Goal: Obtain resource: Obtain resource

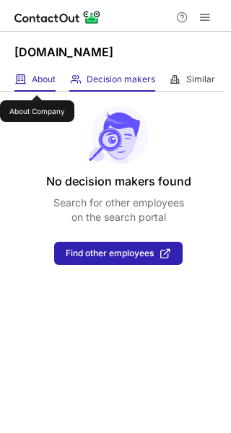
click at [37, 82] on span "About" at bounding box center [44, 80] width 24 height 12
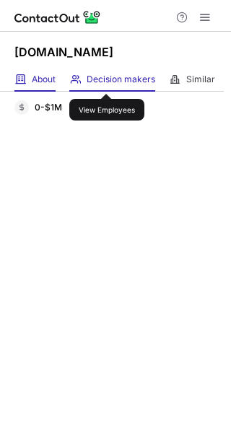
click at [107, 81] on span "Decision makers" at bounding box center [121, 80] width 69 height 12
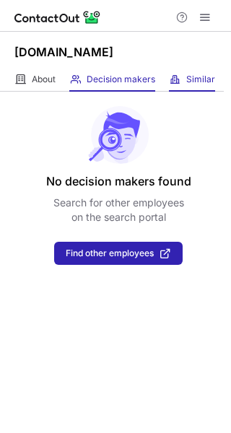
click at [193, 84] on span "Similar" at bounding box center [200, 80] width 29 height 12
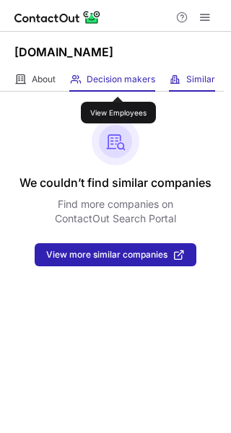
click at [118, 84] on span "Decision makers" at bounding box center [121, 80] width 69 height 12
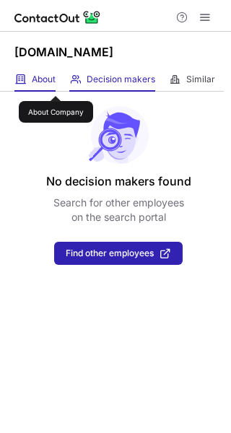
click at [40, 79] on span "About" at bounding box center [44, 80] width 24 height 12
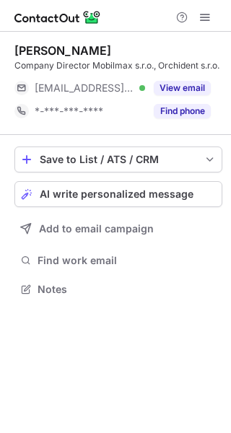
scroll to position [6, 7]
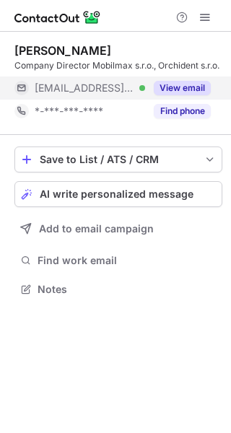
click at [167, 94] on button "View email" at bounding box center [182, 88] width 57 height 14
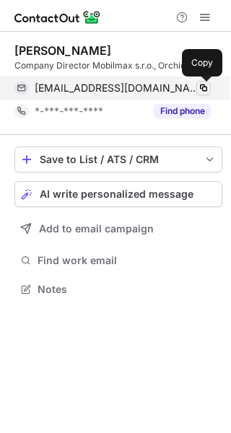
click at [203, 89] on span at bounding box center [204, 88] width 12 height 12
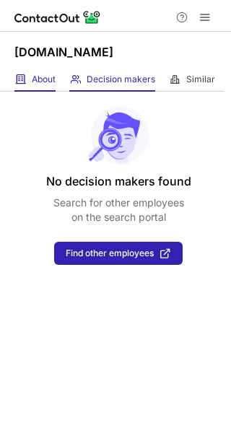
click at [44, 85] on div "About About Company" at bounding box center [34, 80] width 41 height 24
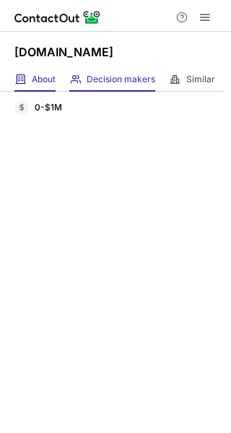
click at [95, 86] on div "Decision makers View Employees" at bounding box center [112, 80] width 86 height 24
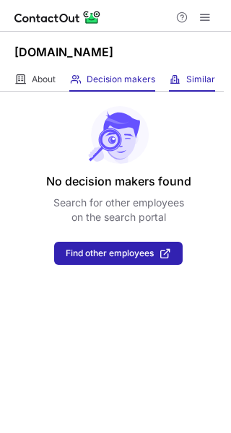
click at [177, 80] on span at bounding box center [175, 80] width 12 height 12
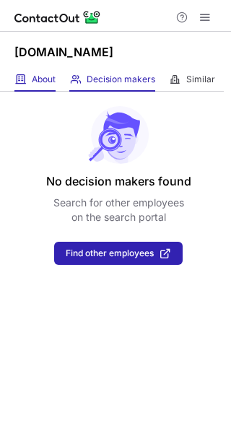
click at [45, 87] on div "About About Company" at bounding box center [34, 80] width 41 height 24
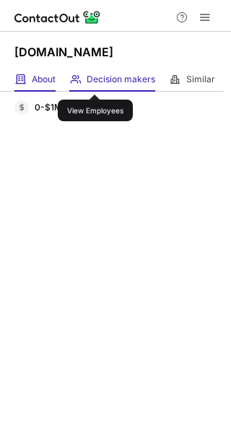
click at [95, 82] on span "Decision makers" at bounding box center [121, 80] width 69 height 12
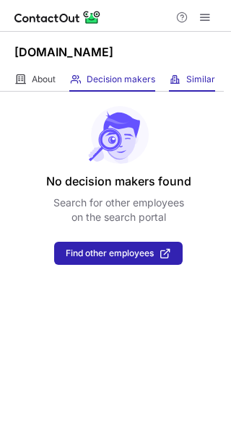
click at [177, 84] on span at bounding box center [175, 80] width 12 height 12
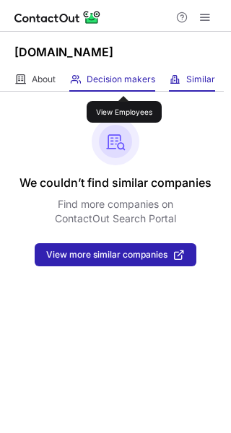
click at [124, 83] on span "Decision makers" at bounding box center [121, 80] width 69 height 12
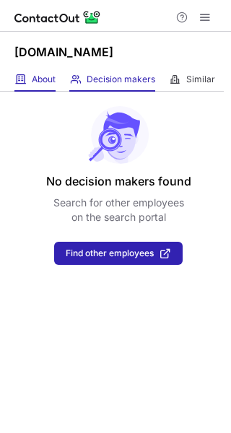
click at [22, 79] on span at bounding box center [20, 80] width 12 height 12
